Goal: Find specific page/section: Find specific page/section

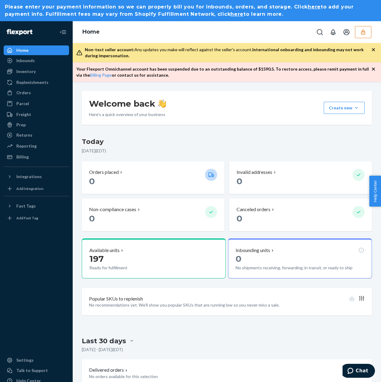
click at [359, 36] on button "button" at bounding box center [363, 32] width 16 height 12
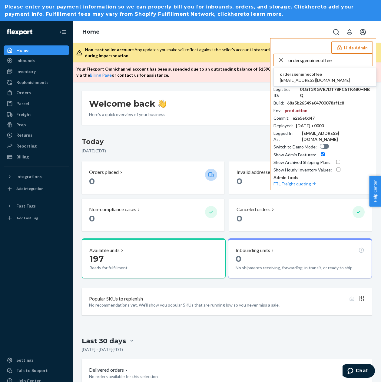
type input "ordersgenuinecoffee"
click at [302, 78] on span "orders@genuine.coffee" at bounding box center [315, 80] width 70 height 6
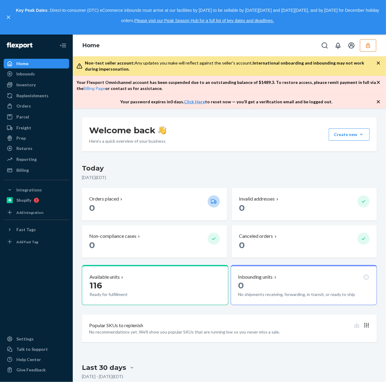
click at [366, 46] on icon "button" at bounding box center [368, 45] width 4 height 5
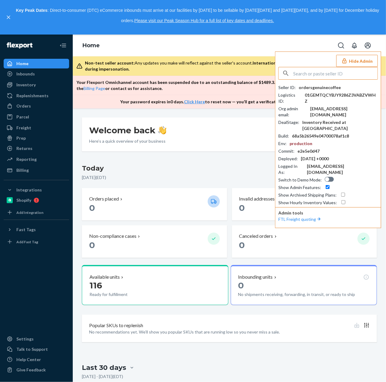
paste input "laurencommoncarehaircom"
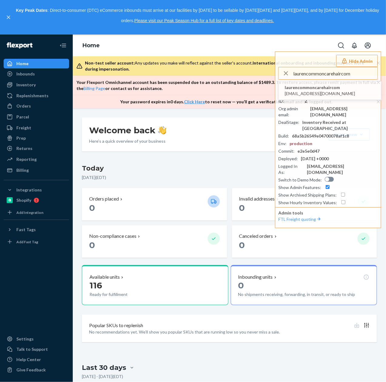
type input "laurencommoncarehaircom"
click at [339, 88] on span "laurencommoncarehaircom" at bounding box center [320, 88] width 70 height 6
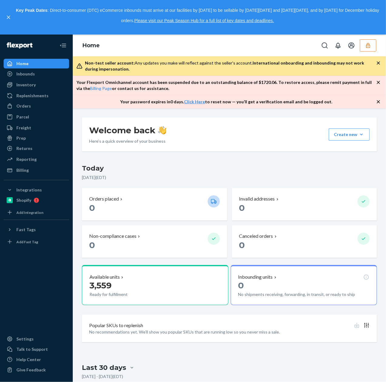
drag, startPoint x: 365, startPoint y: 42, endPoint x: 352, endPoint y: 62, distance: 23.1
click at [365, 42] on icon "button" at bounding box center [368, 45] width 6 height 6
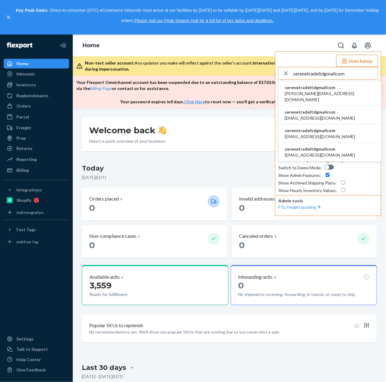
type input "serenetradeltdgmailcom"
click at [301, 91] on span "logan@centrasyte.com" at bounding box center [330, 97] width 90 height 12
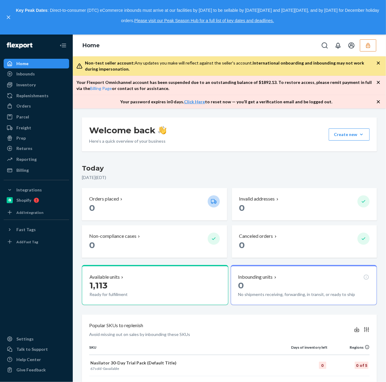
click at [372, 50] on button "button" at bounding box center [368, 45] width 16 height 12
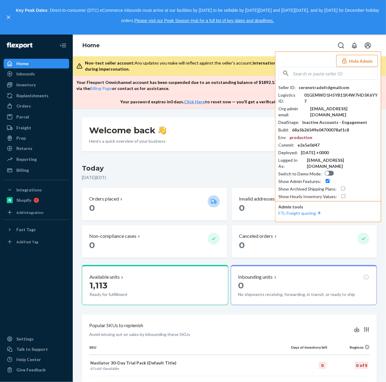
drag, startPoint x: 301, startPoint y: 78, endPoint x: 301, endPoint y: 75, distance: 3.0
paste input "jimisacommerceoutlookcom"
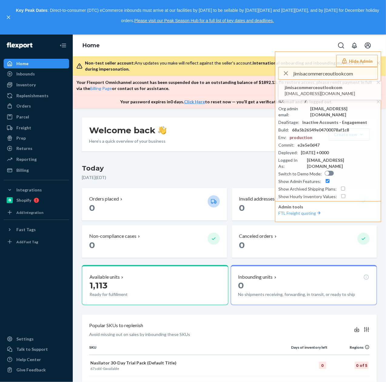
type input "jimisacommerceoutlookcom"
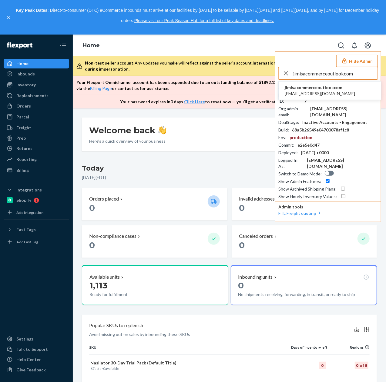
click at [317, 92] on span "jimisacommerce@outlook.com" at bounding box center [320, 94] width 70 height 6
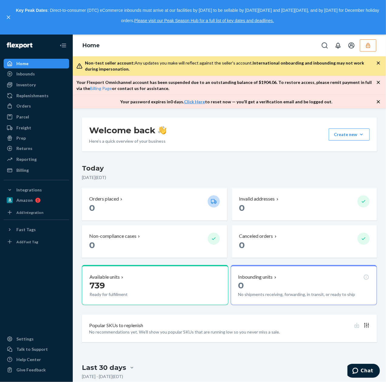
click at [368, 48] on icon "button" at bounding box center [368, 45] width 4 height 5
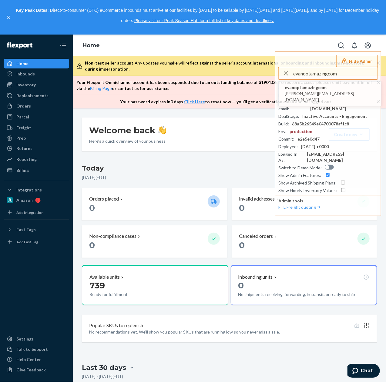
type input "evanoptamazingcom"
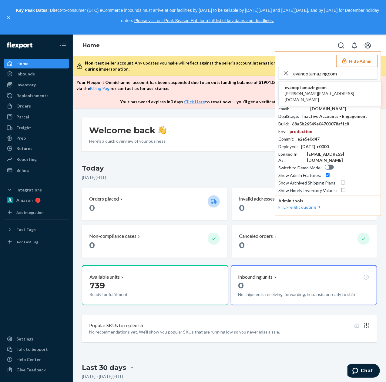
drag, startPoint x: 309, startPoint y: 93, endPoint x: 289, endPoint y: 78, distance: 24.1
click at [308, 92] on span "evan@optamazing.com" at bounding box center [330, 97] width 90 height 12
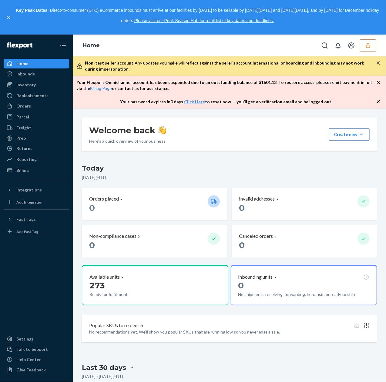
drag, startPoint x: 371, startPoint y: 43, endPoint x: 361, endPoint y: 49, distance: 11.8
click at [371, 43] on button "button" at bounding box center [368, 45] width 16 height 12
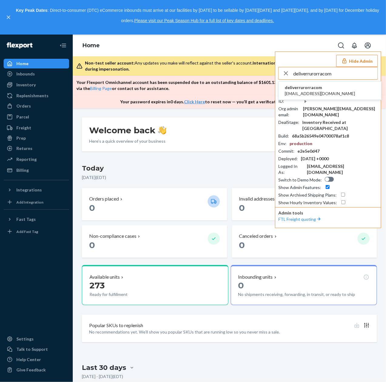
type input "deliverrurorracom"
click at [319, 95] on span "[EMAIL_ADDRESS][DOMAIN_NAME]" at bounding box center [320, 94] width 70 height 6
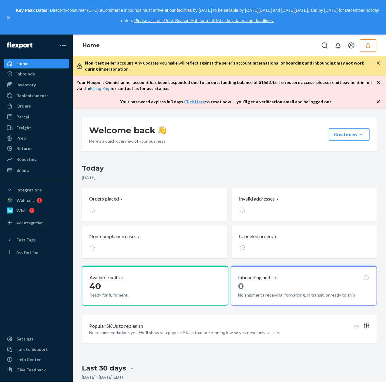
click at [367, 47] on icon "button" at bounding box center [368, 45] width 6 height 6
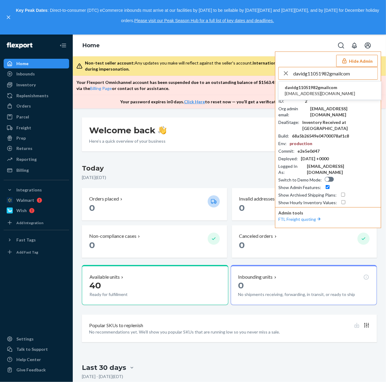
type input "davidg11051982gmailcom"
click at [345, 88] on li "davidg11051982gmailcom davidg11051982@gmail.com" at bounding box center [330, 91] width 102 height 18
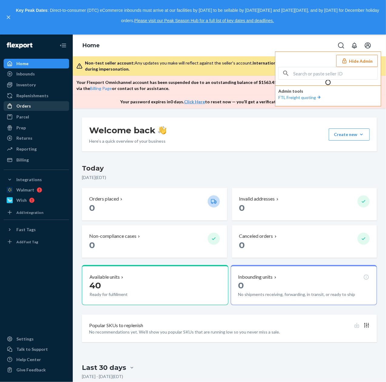
click at [29, 104] on div "Orders" at bounding box center [23, 106] width 15 height 6
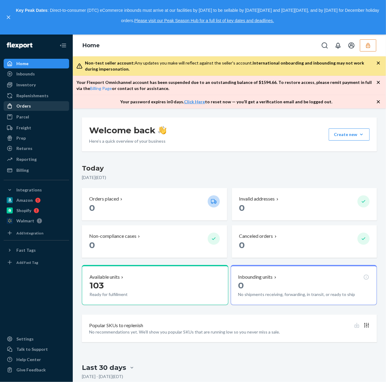
click at [37, 104] on div "Orders" at bounding box center [36, 106] width 64 height 8
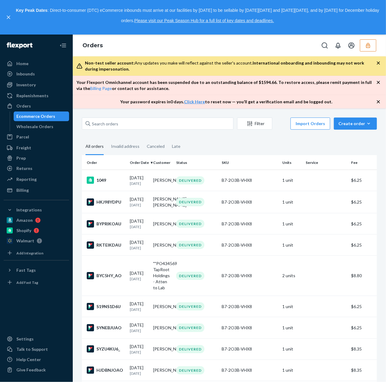
click at [31, 80] on ul "Home Inbounds Shipping Plans Problems Inventory Products Replenishments Orders …" at bounding box center [36, 127] width 65 height 136
click at [30, 83] on div "Inventory" at bounding box center [25, 85] width 19 height 6
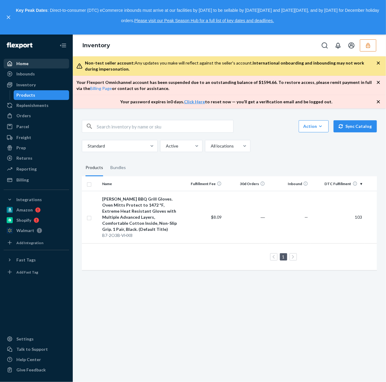
click at [30, 66] on div "Home" at bounding box center [36, 63] width 64 height 8
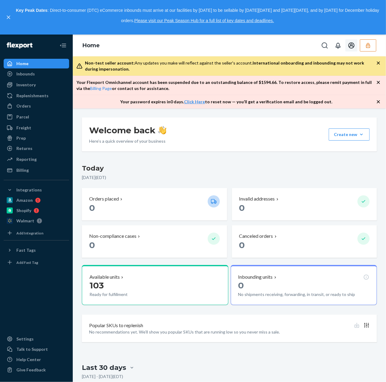
click at [364, 47] on button "button" at bounding box center [368, 45] width 16 height 12
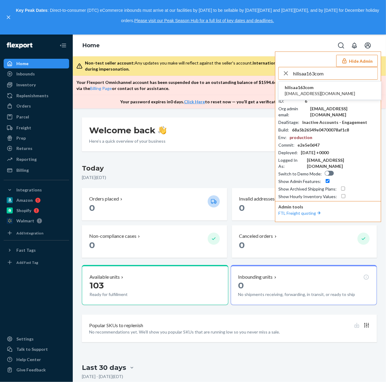
type input "hilisaa163com"
click at [307, 92] on span "hilisaa@163.com" at bounding box center [320, 94] width 70 height 6
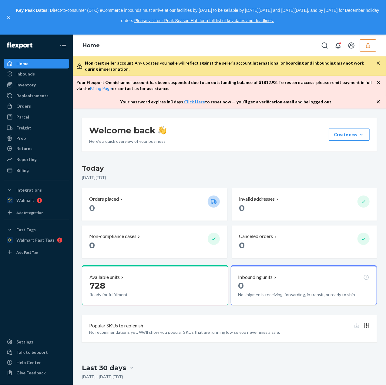
click at [364, 45] on button "button" at bounding box center [368, 45] width 16 height 12
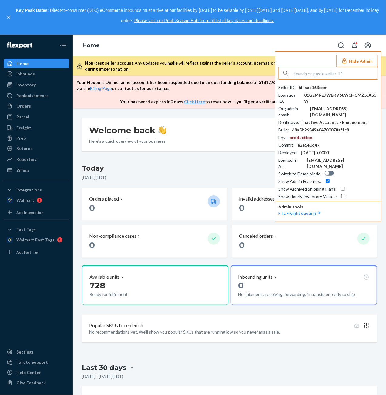
paste input "all2shop1gmailcom"
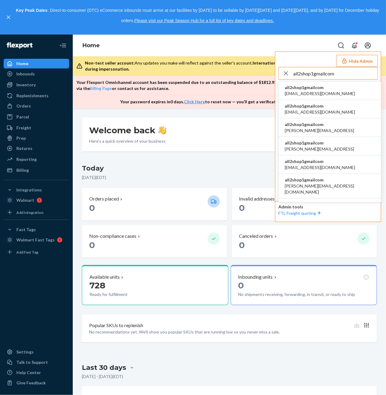
type input "all2shop1gmailcom"
click at [321, 90] on span "all2shop1gmailcom" at bounding box center [320, 88] width 70 height 6
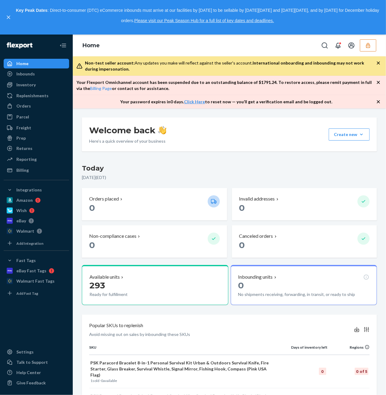
click at [372, 46] on button "button" at bounding box center [368, 45] width 16 height 12
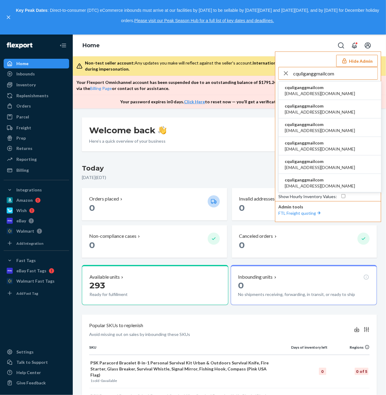
type input "cquliganggmailcom"
click at [309, 93] on span "[EMAIL_ADDRESS][DOMAIN_NAME]" at bounding box center [320, 94] width 70 height 6
